Goal: Find specific page/section: Find specific page/section

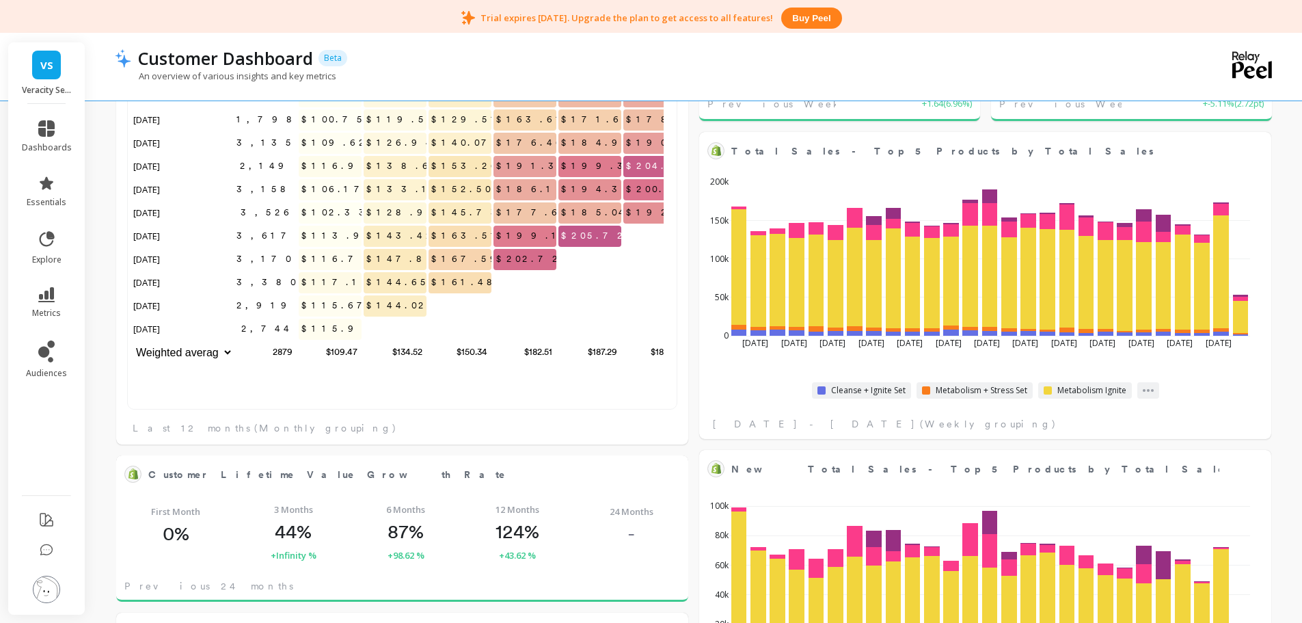
scroll to position [820, 0]
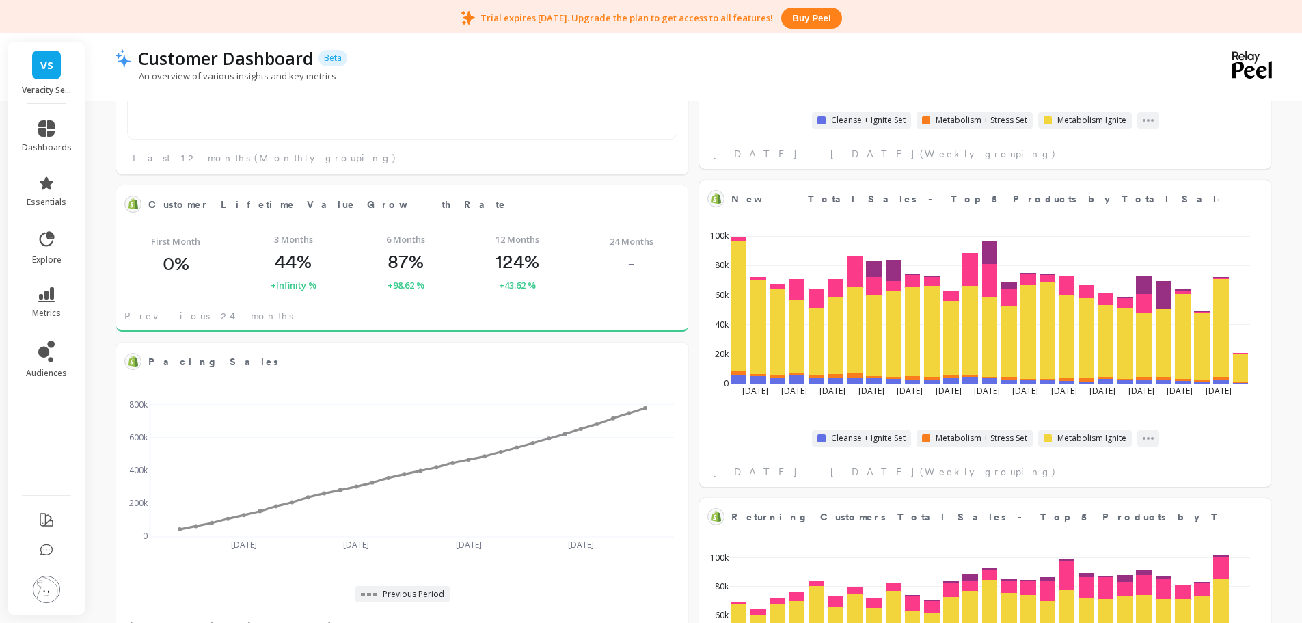
click at [61, 589] on li at bounding box center [46, 590] width 77 height 49
drag, startPoint x: 43, startPoint y: 589, endPoint x: 64, endPoint y: 565, distance: 32.0
click at [44, 589] on img at bounding box center [46, 589] width 27 height 27
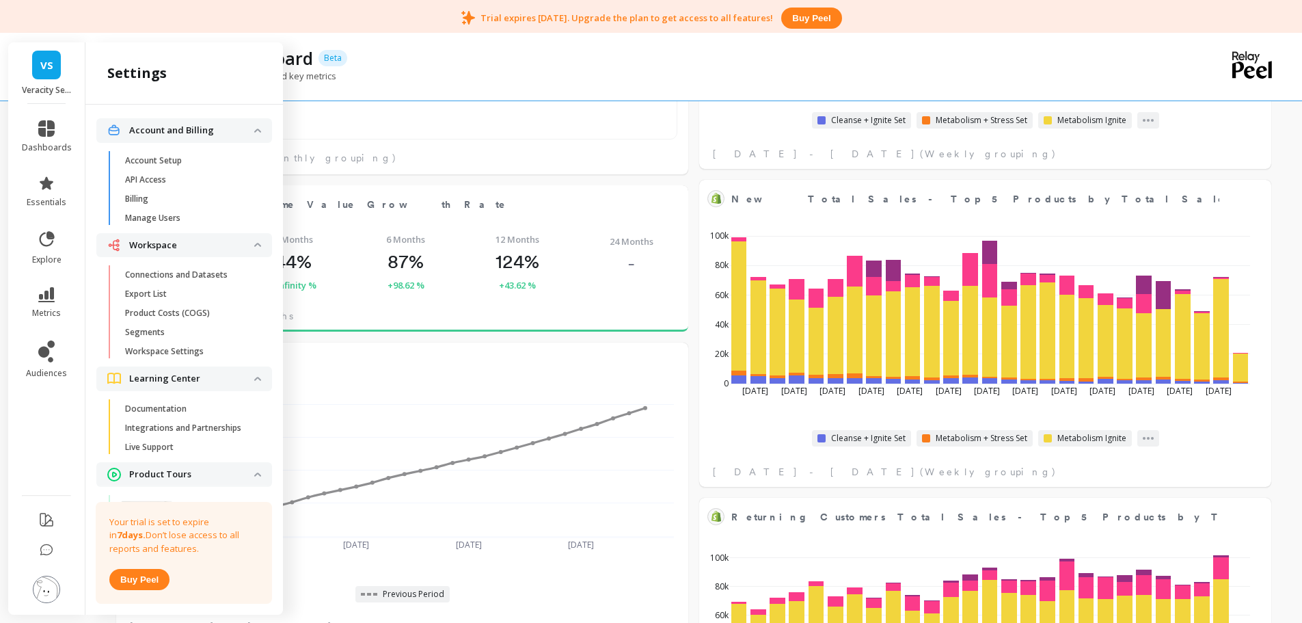
click at [183, 285] on link "Export List" at bounding box center [195, 293] width 154 height 19
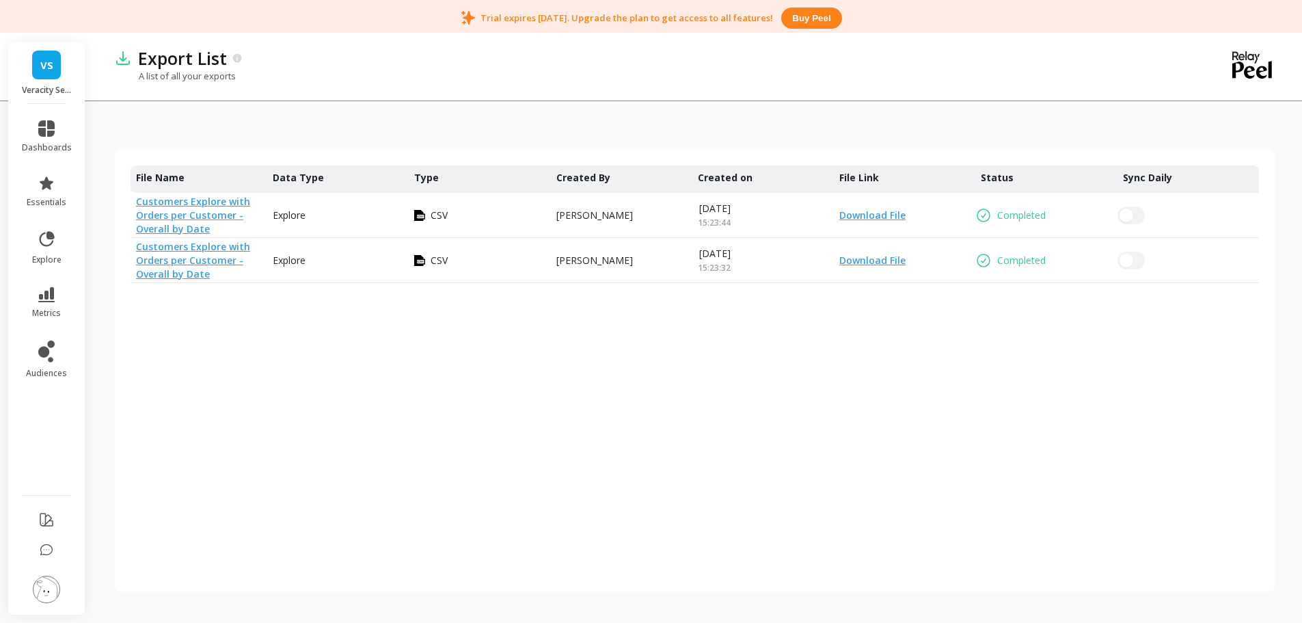
click at [53, 593] on img at bounding box center [46, 589] width 27 height 27
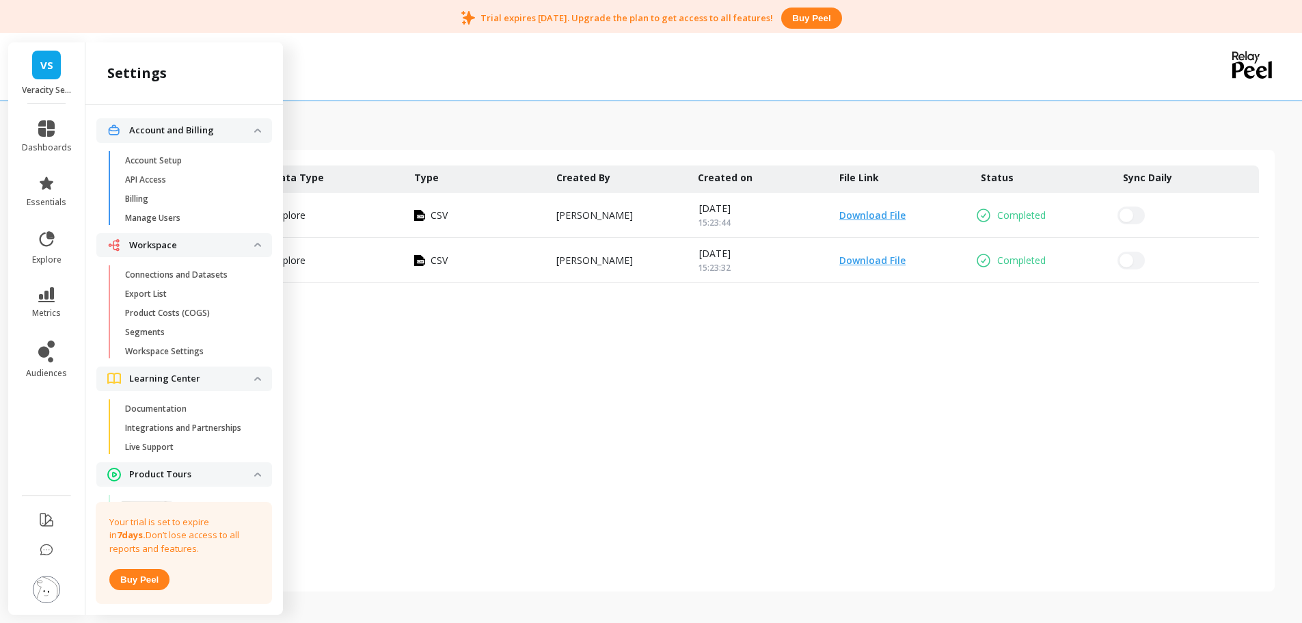
click at [184, 274] on p "Connections and Datasets" at bounding box center [176, 274] width 103 height 11
